Goal: Navigation & Orientation: Find specific page/section

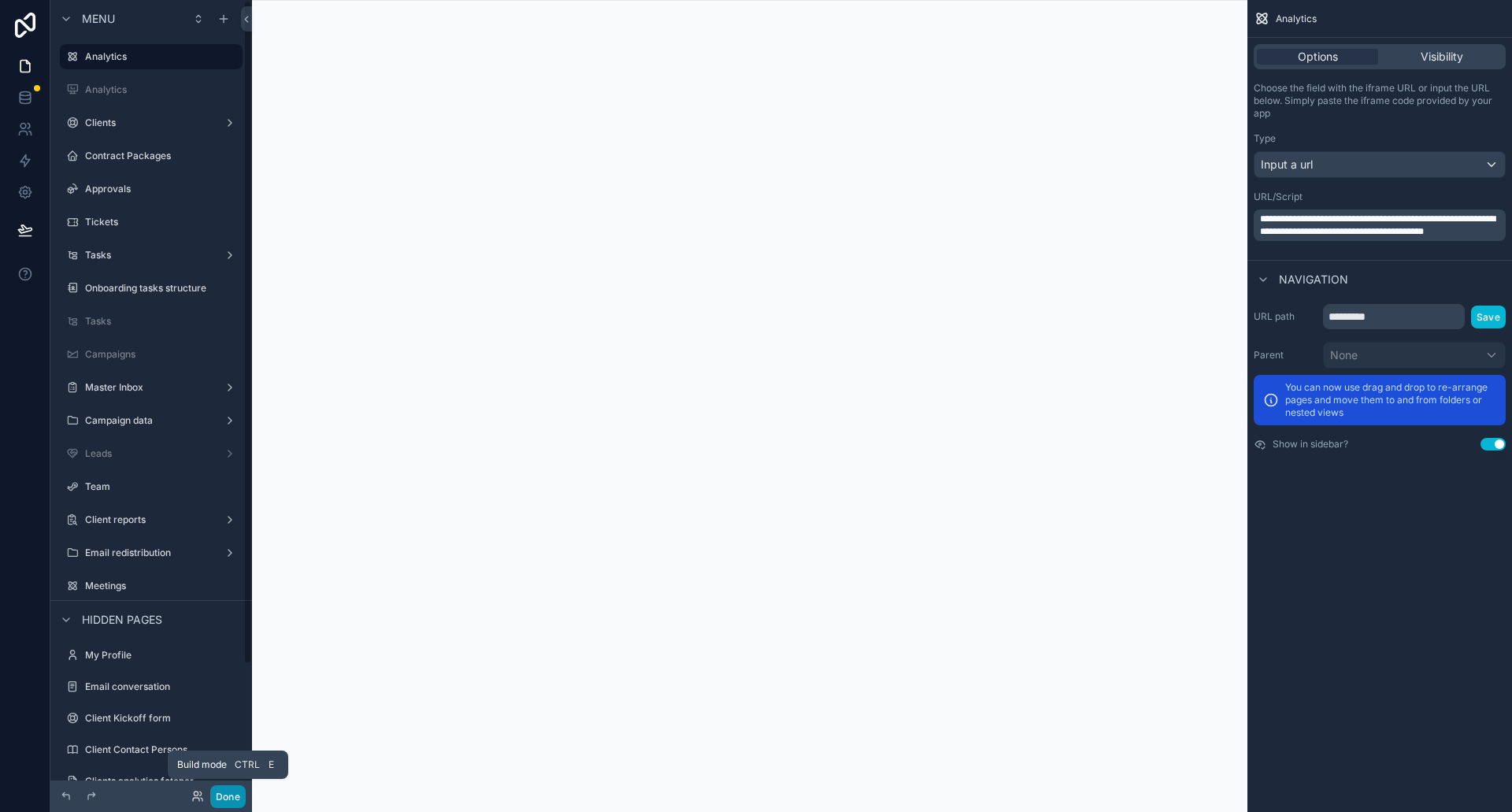
click at [232, 793] on button "Done" at bounding box center [227, 796] width 35 height 22
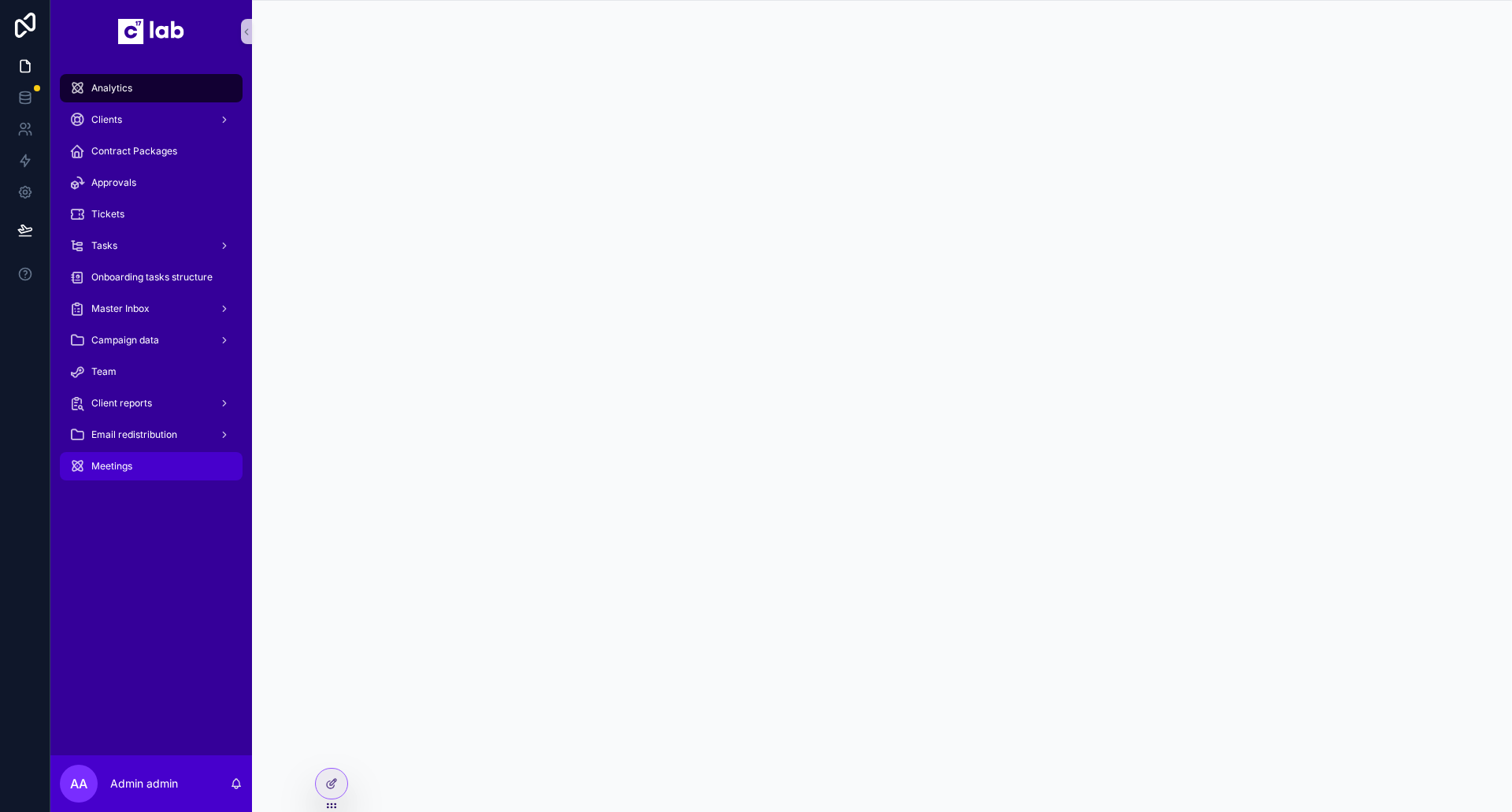
click at [136, 461] on div "Meetings" at bounding box center [150, 466] width 163 height 25
